Goal: Task Accomplishment & Management: Use online tool/utility

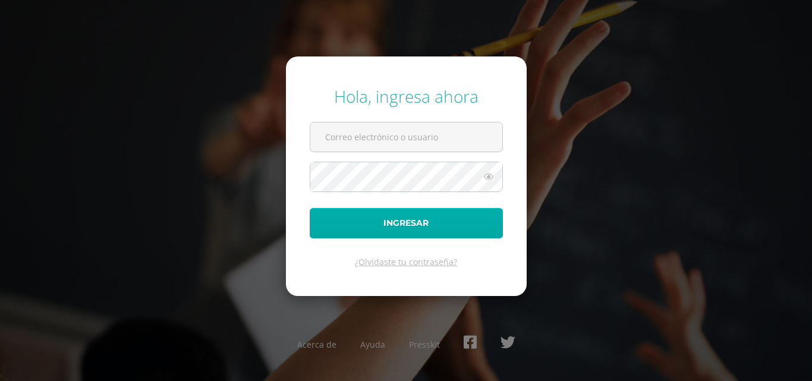
type input "reynasolares2023@maiagt.org"
click at [396, 221] on button "Ingresar" at bounding box center [406, 223] width 193 height 30
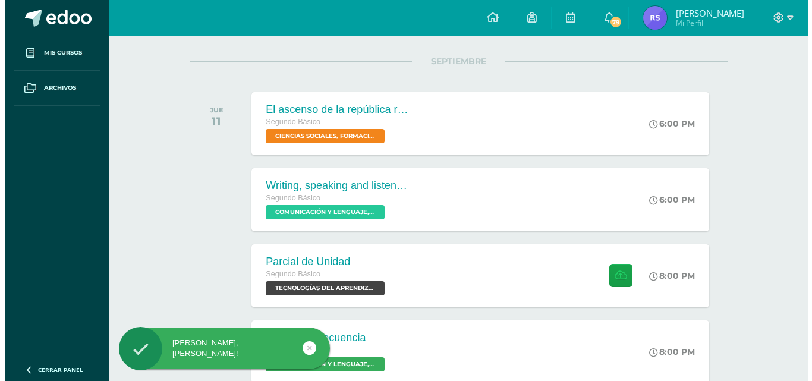
scroll to position [178, 0]
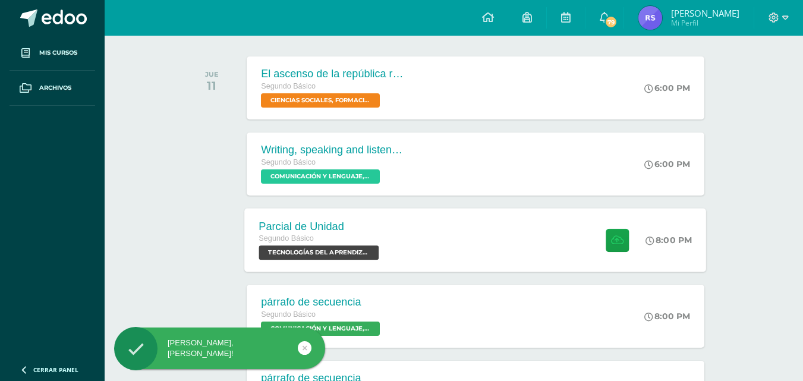
click at [376, 234] on div "Segundo Básico" at bounding box center [320, 238] width 123 height 13
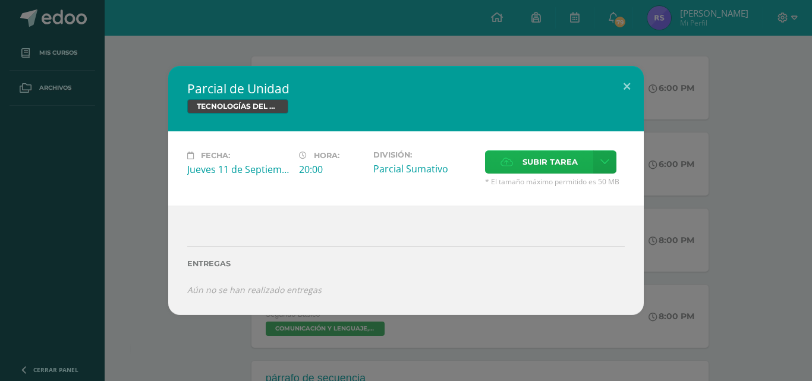
click at [509, 169] on label "Subir tarea" at bounding box center [539, 161] width 108 height 23
click at [0, 0] on input "Subir tarea" at bounding box center [0, 0] width 0 height 0
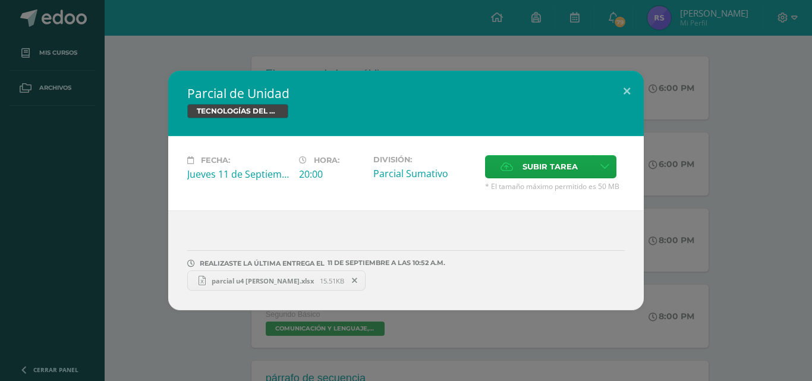
click at [263, 285] on span "parcial u4 [PERSON_NAME].xlsx" at bounding box center [263, 280] width 114 height 9
